Goal: Task Accomplishment & Management: Use online tool/utility

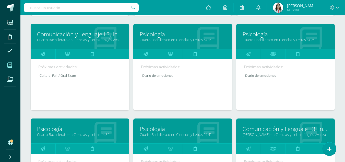
scroll to position [167, 0]
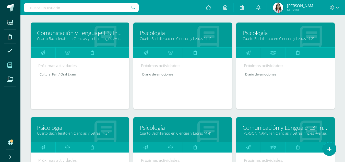
click at [76, 32] on link "Comunicación y Lenguaje L3, Inglés 4" at bounding box center [80, 33] width 86 height 8
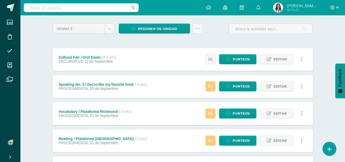
scroll to position [45, 0]
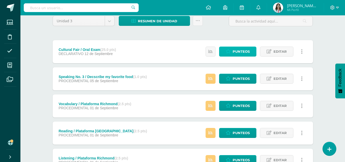
click at [245, 49] on span "Punteos" at bounding box center [241, 51] width 17 height 9
